Goal: Task Accomplishment & Management: Manage account settings

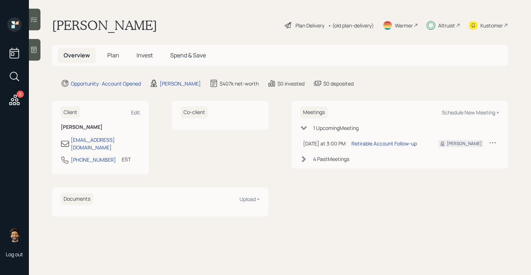
click at [113, 54] on span "Plan" at bounding box center [113, 55] width 12 height 8
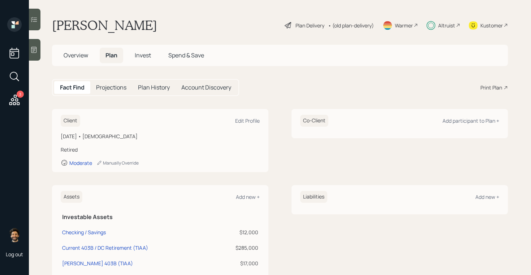
click at [451, 28] on div "Altruist" at bounding box center [446, 26] width 17 height 8
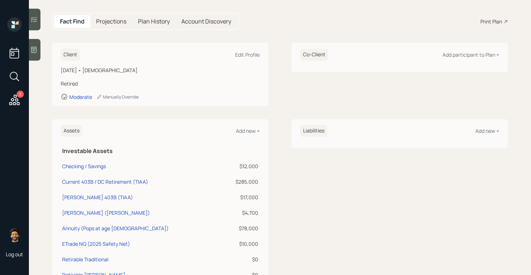
scroll to position [69, 0]
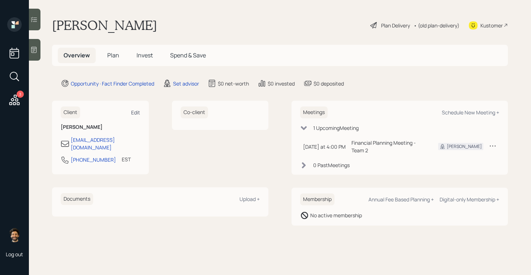
click at [135, 111] on div "Edit" at bounding box center [135, 112] width 9 height 7
